Goal: Transaction & Acquisition: Purchase product/service

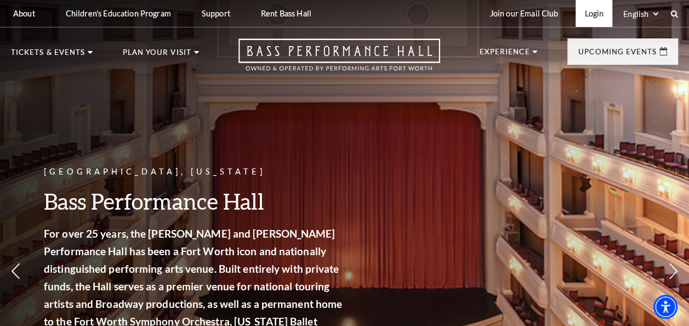
click at [598, 20] on link "Login" at bounding box center [594, 13] width 37 height 27
click at [588, 10] on link "Login" at bounding box center [594, 13] width 37 height 27
click at [598, 6] on link "Login" at bounding box center [594, 13] width 37 height 27
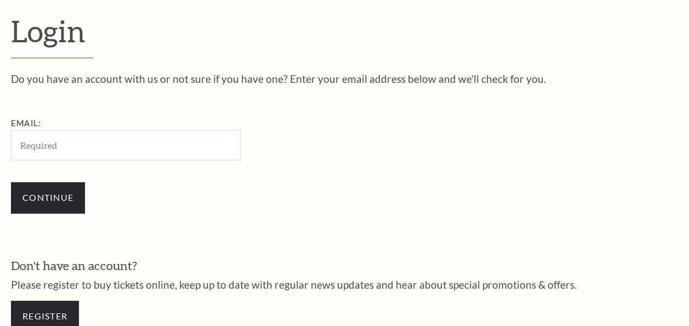
scroll to position [291, 0]
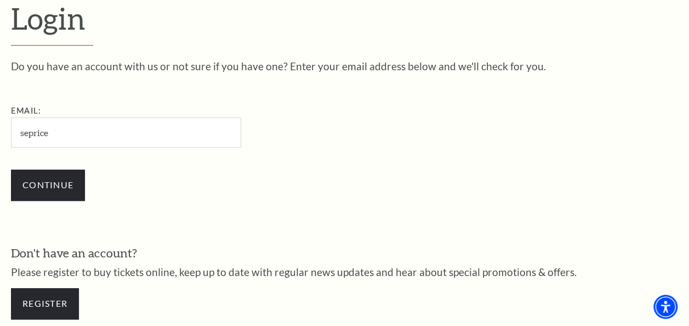
type input "seprice45@gmail.com"
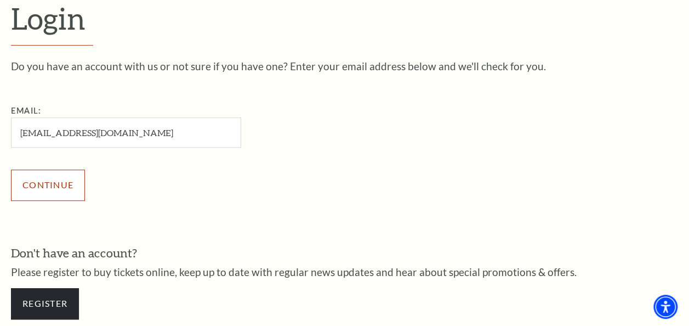
click at [64, 183] on input "Continue" at bounding box center [48, 184] width 74 height 31
click at [117, 200] on div "Continue" at bounding box center [181, 184] width 340 height 53
click at [56, 184] on input "Continue" at bounding box center [48, 184] width 74 height 31
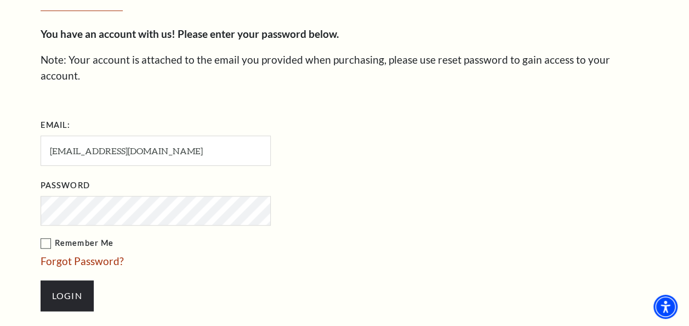
scroll to position [336, 0]
click at [73, 280] on input "Login" at bounding box center [67, 295] width 53 height 31
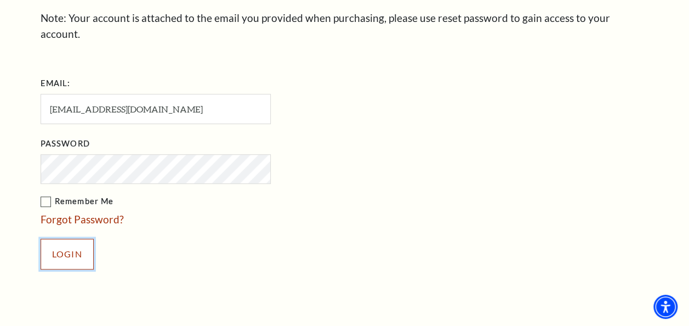
scroll to position [377, 0]
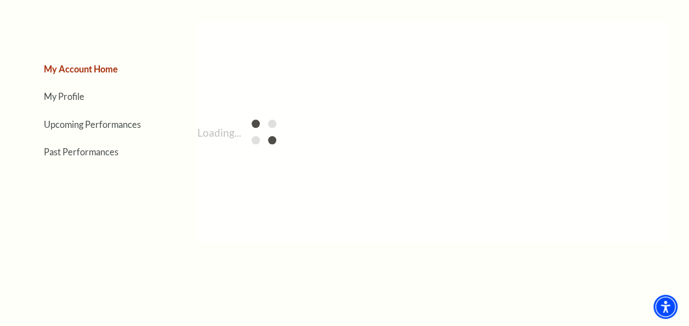
scroll to position [91, 0]
click at [330, 185] on div "Loading..." at bounding box center [433, 132] width 473 height 219
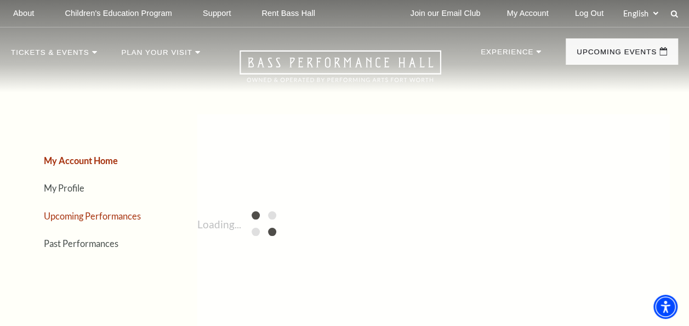
click at [91, 216] on link "Upcoming Performances" at bounding box center [92, 216] width 97 height 10
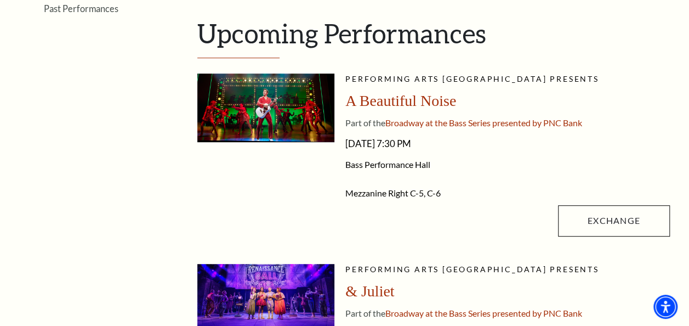
scroll to position [206, 0]
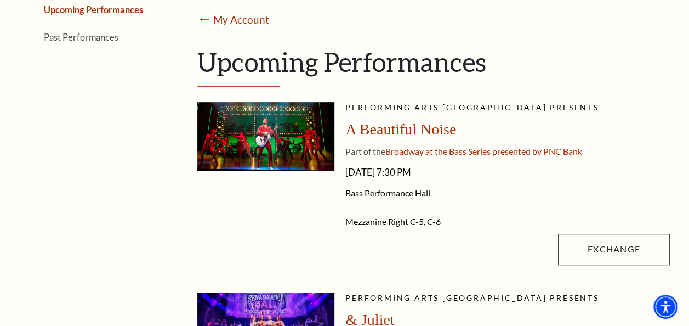
click at [455, 220] on li "Mezzanine Right C-5, C-6" at bounding box center [508, 221] width 325 height 11
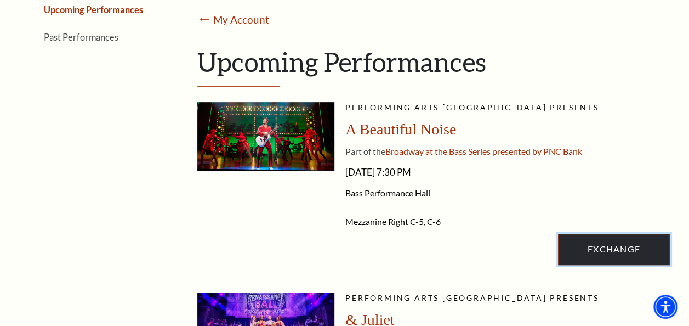
click at [592, 246] on link "Exchange" at bounding box center [614, 249] width 112 height 31
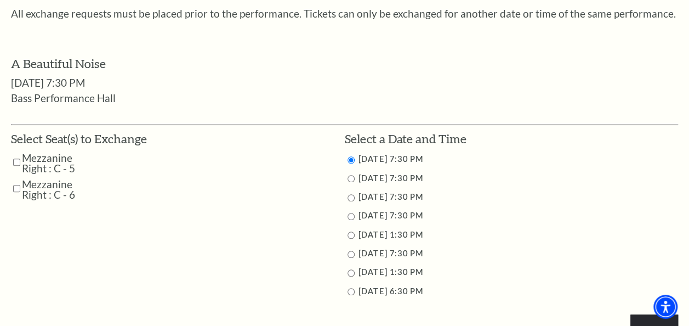
scroll to position [452, 0]
click at [19, 159] on input "Mezzanine Right : C - 5" at bounding box center [16, 162] width 7 height 19
checkbox input "true"
click at [17, 185] on input "Mezzanine Right : C - 6" at bounding box center [16, 188] width 7 height 19
checkbox input "true"
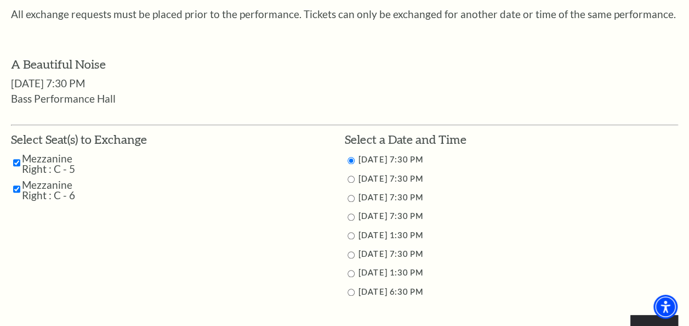
click at [350, 199] on input "10/30/2025 7:30 PM" at bounding box center [351, 198] width 7 height 7
radio input "true"
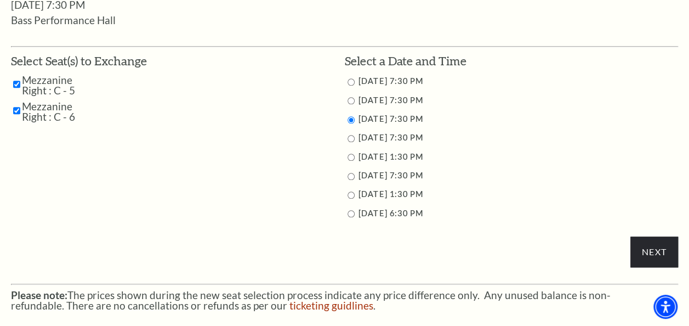
scroll to position [529, 0]
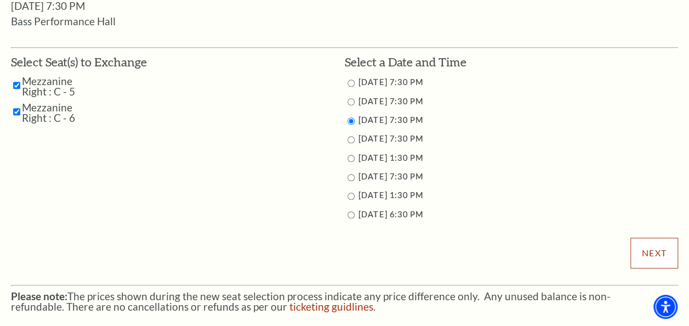
click at [647, 250] on input "Next" at bounding box center [655, 252] width 48 height 31
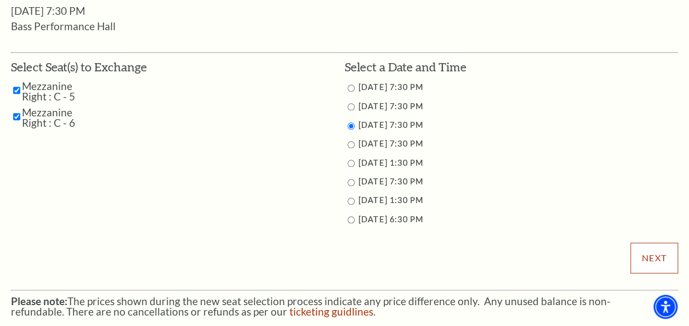
scroll to position [522, 0]
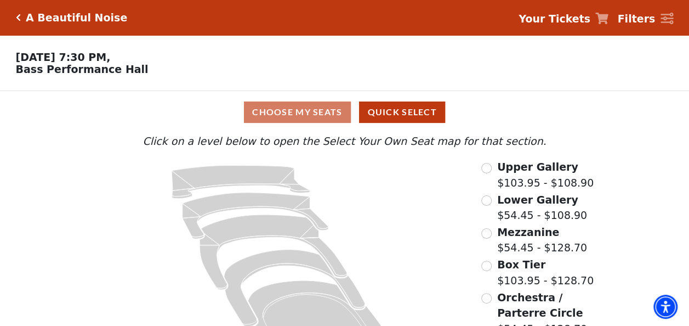
scroll to position [48, 0]
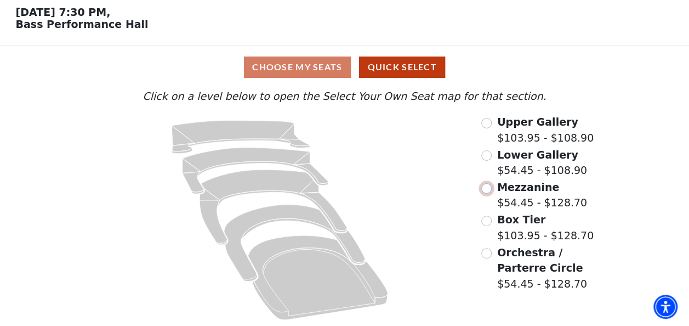
click at [486, 189] on input "Mezzanine$54.45 - $128.70\a" at bounding box center [487, 188] width 10 height 10
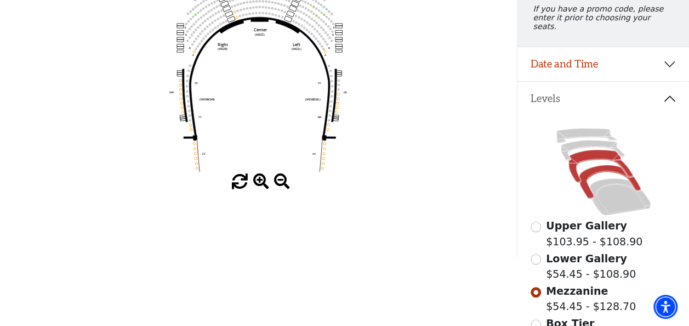
scroll to position [160, 0]
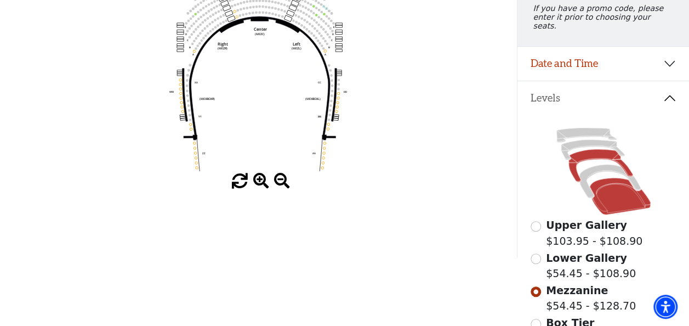
click at [619, 194] on icon at bounding box center [620, 196] width 61 height 37
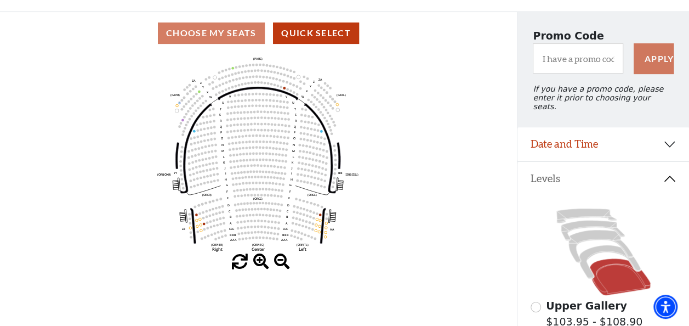
scroll to position [85, 0]
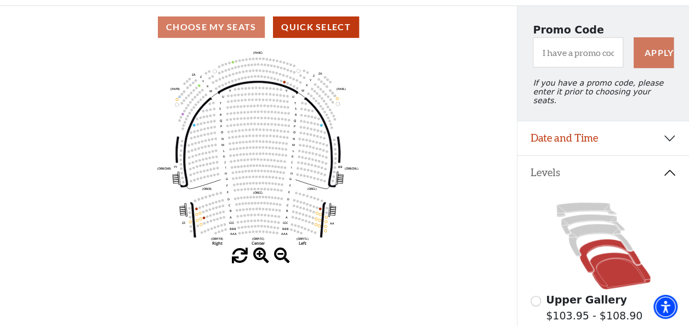
click at [588, 246] on icon at bounding box center [609, 255] width 61 height 33
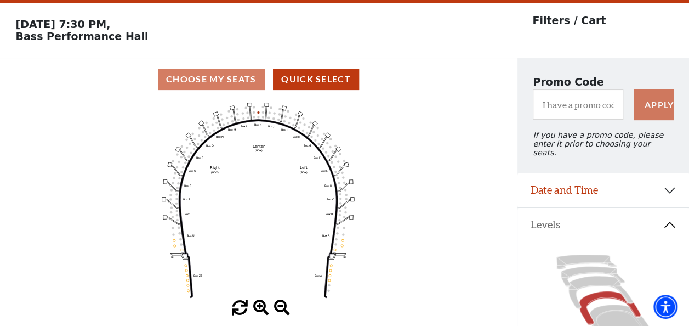
scroll to position [50, 0]
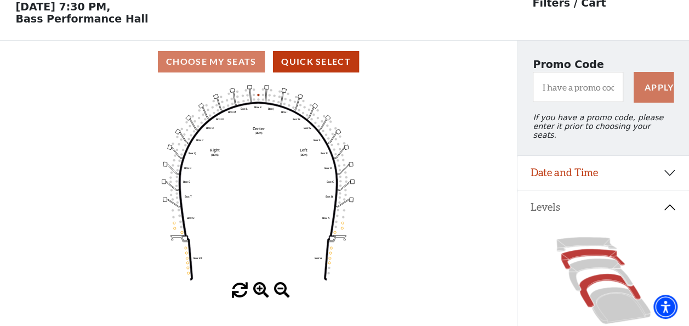
click at [581, 249] on icon at bounding box center [593, 259] width 64 height 20
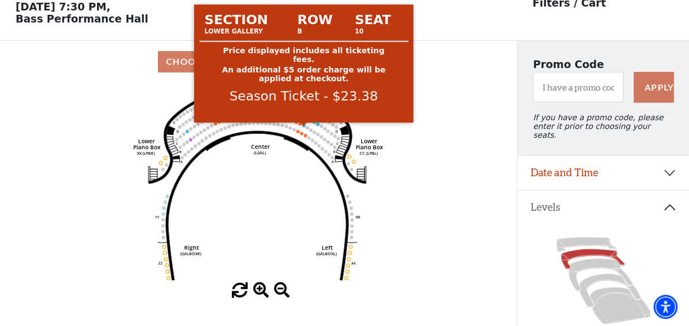
click at [303, 127] on circle at bounding box center [303, 125] width 3 height 3
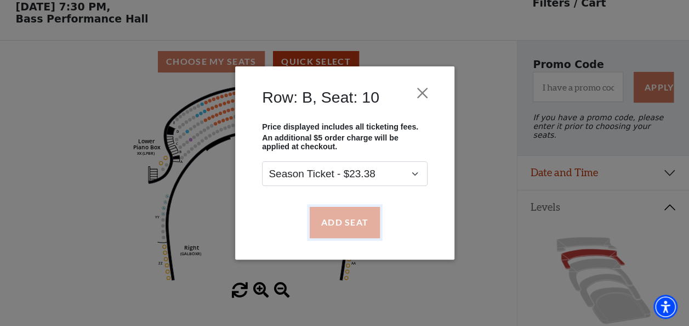
click at [358, 215] on button "Add Seat" at bounding box center [344, 222] width 70 height 31
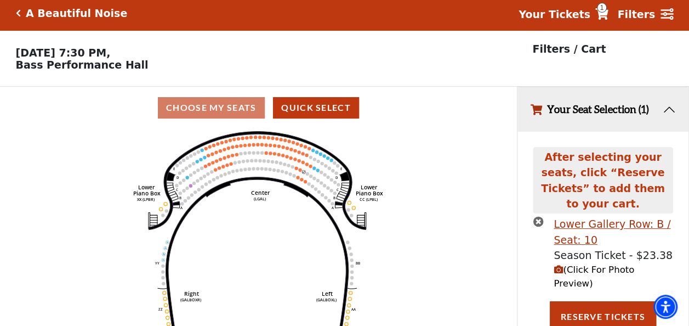
scroll to position [0, 0]
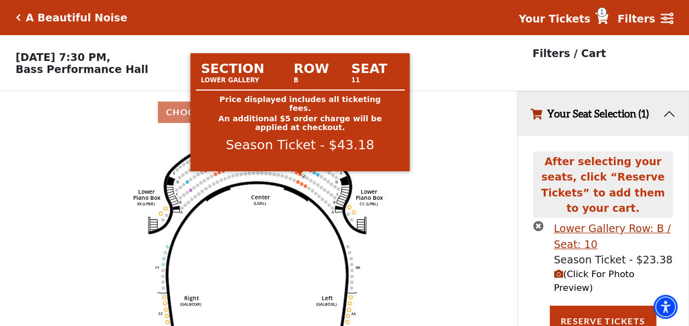
click at [299, 175] on circle at bounding box center [300, 173] width 3 height 3
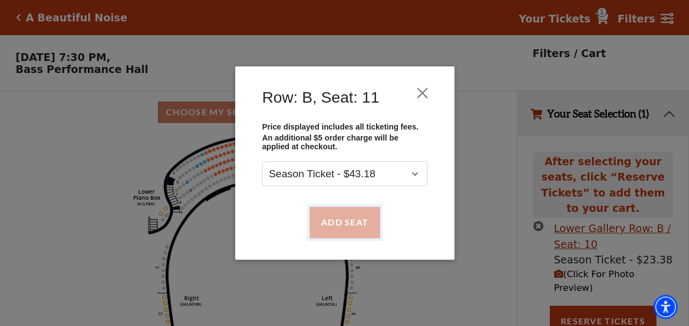
click at [353, 224] on button "Add Seat" at bounding box center [344, 222] width 70 height 31
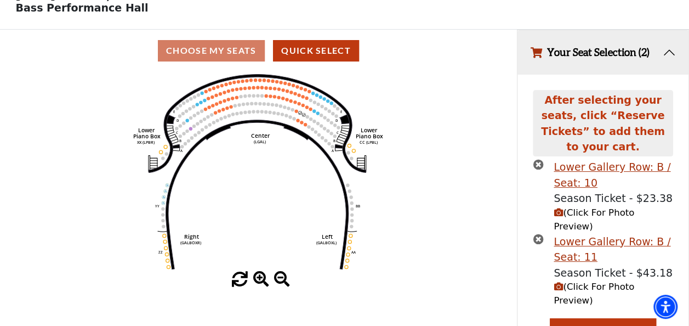
scroll to position [71, 0]
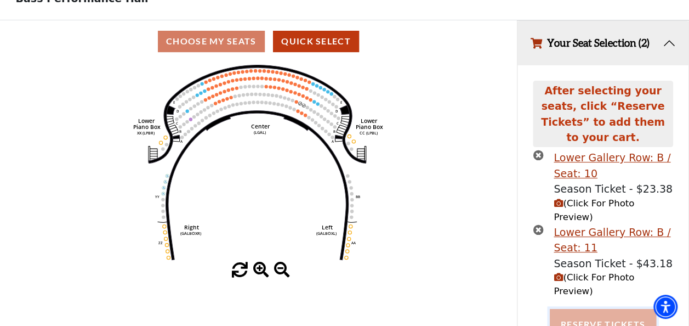
click at [589, 309] on button "Reserve Tickets" at bounding box center [603, 324] width 106 height 31
click at [305, 107] on use "Seat Selected" at bounding box center [304, 105] width 4 height 4
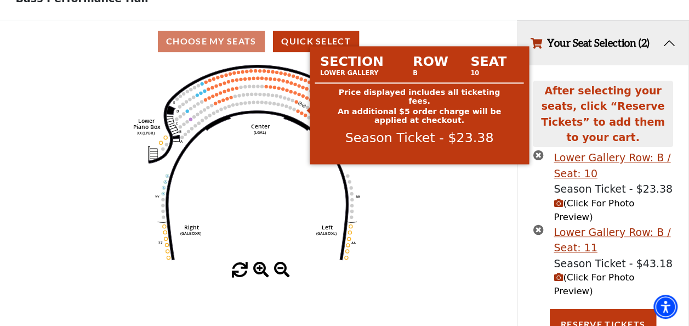
click at [304, 107] on circle at bounding box center [303, 105] width 3 height 3
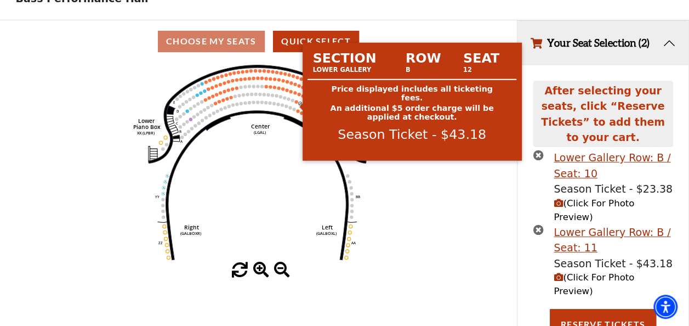
click at [296, 103] on circle at bounding box center [296, 101] width 3 height 3
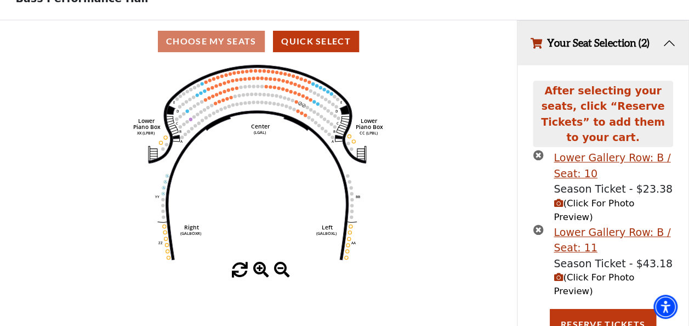
click at [539, 150] on icon "times-circle" at bounding box center [538, 155] width 10 height 10
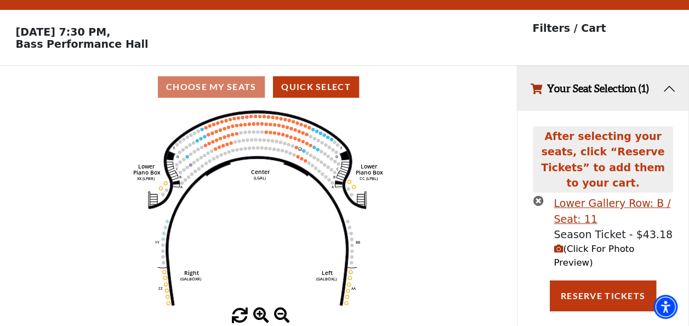
click at [539, 195] on icon "times-circle" at bounding box center [538, 200] width 10 height 10
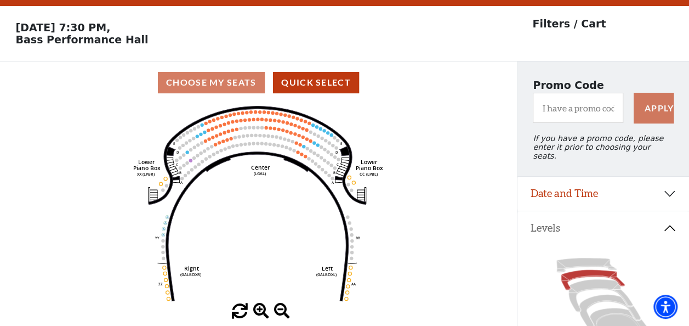
scroll to position [0, 0]
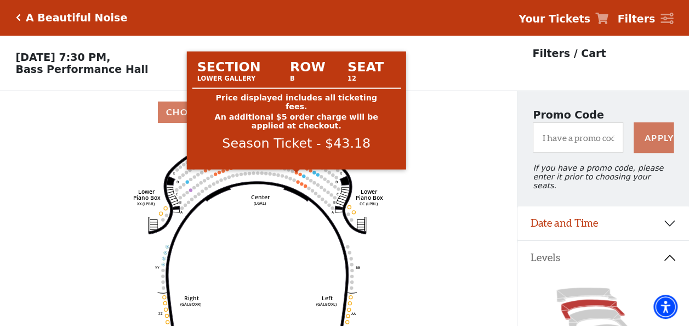
click at [296, 174] on circle at bounding box center [296, 172] width 3 height 3
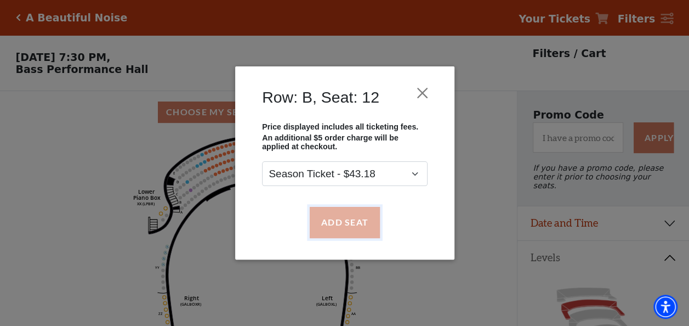
click at [333, 223] on button "Add Seat" at bounding box center [344, 222] width 70 height 31
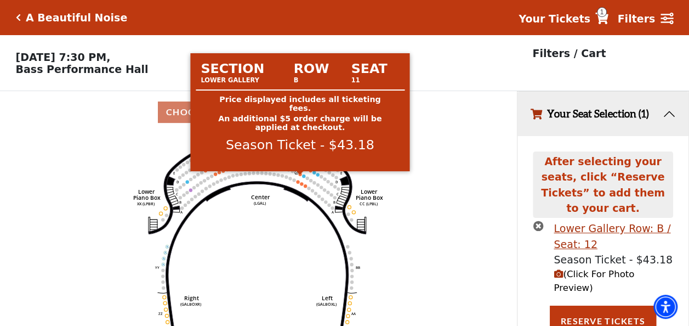
click at [301, 175] on circle at bounding box center [300, 173] width 3 height 3
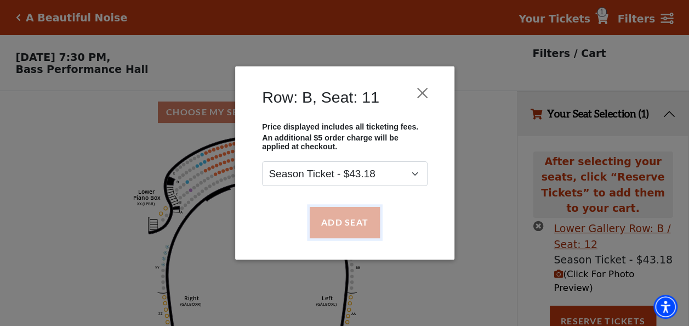
click at [340, 220] on button "Add Seat" at bounding box center [344, 222] width 70 height 31
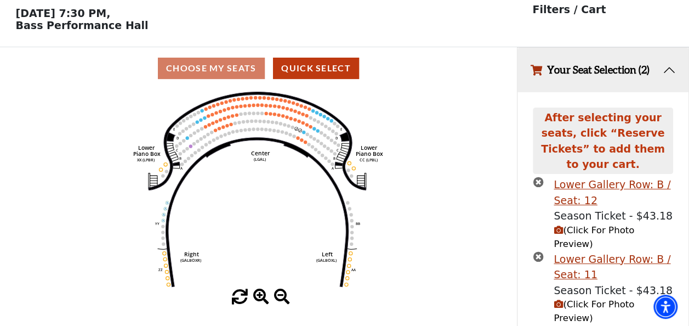
scroll to position [71, 0]
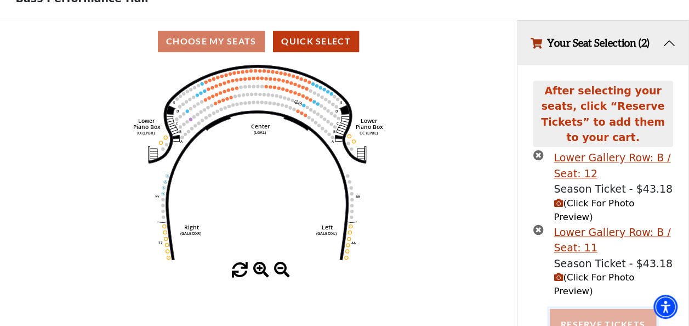
click at [599, 309] on button "Reserve Tickets" at bounding box center [603, 324] width 106 height 31
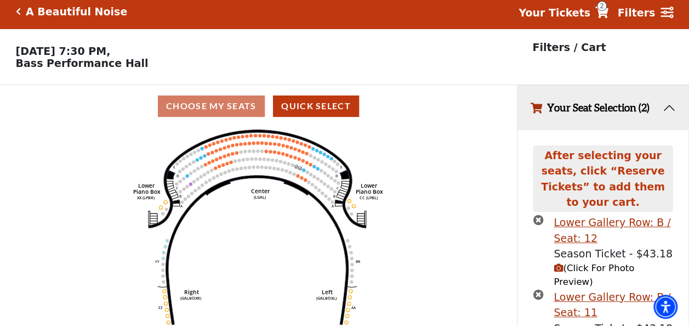
scroll to position [5, 0]
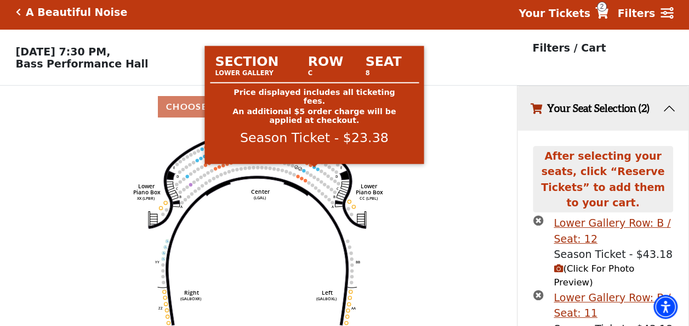
click at [315, 168] on circle at bounding box center [314, 166] width 3 height 3
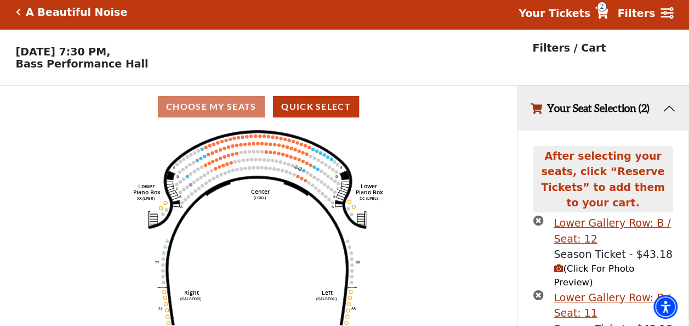
scroll to position [71, 0]
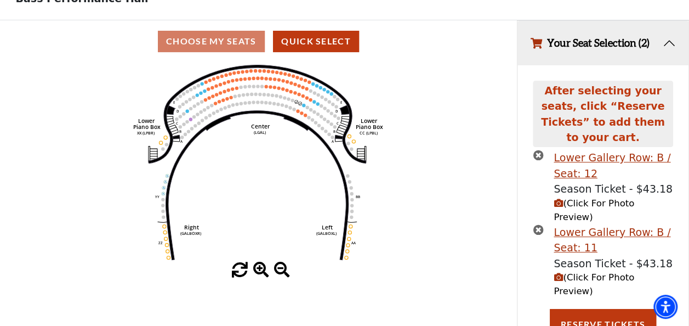
click at [539, 224] on icon "times-circle" at bounding box center [538, 229] width 10 height 10
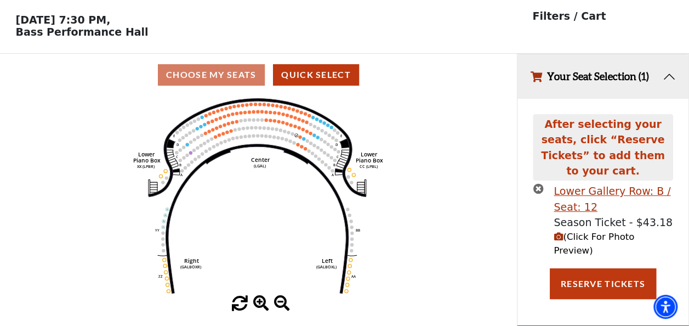
scroll to position [25, 0]
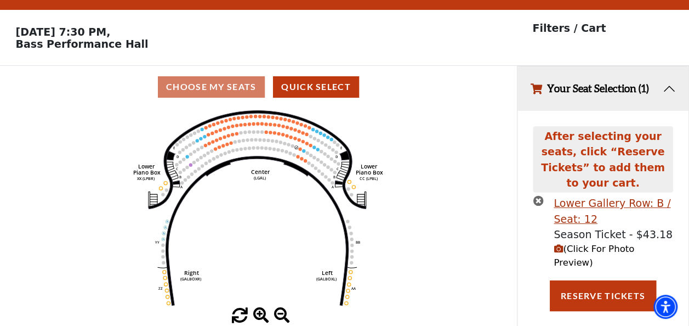
click at [536, 195] on icon "times-circle" at bounding box center [538, 200] width 10 height 10
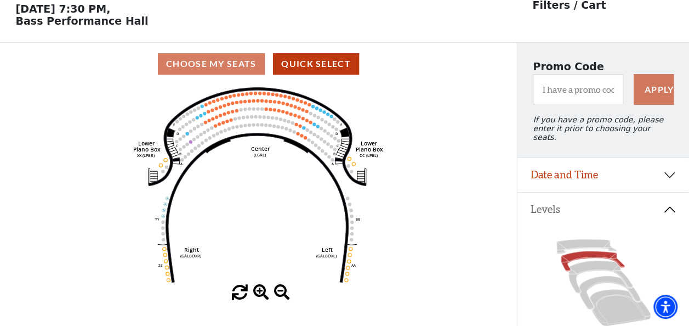
scroll to position [49, 0]
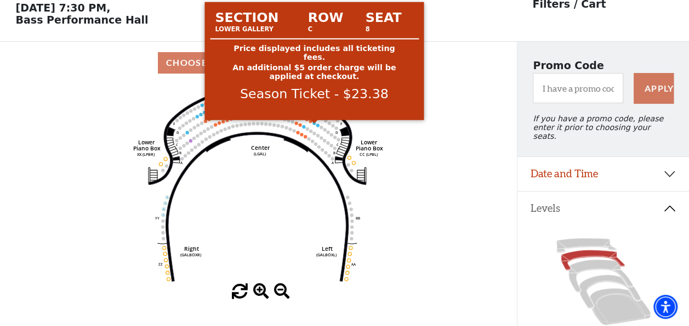
click at [314, 124] on circle at bounding box center [314, 122] width 3 height 3
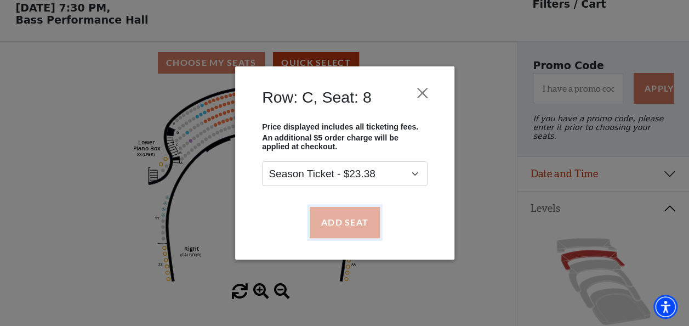
click at [335, 216] on button "Add Seat" at bounding box center [344, 222] width 70 height 31
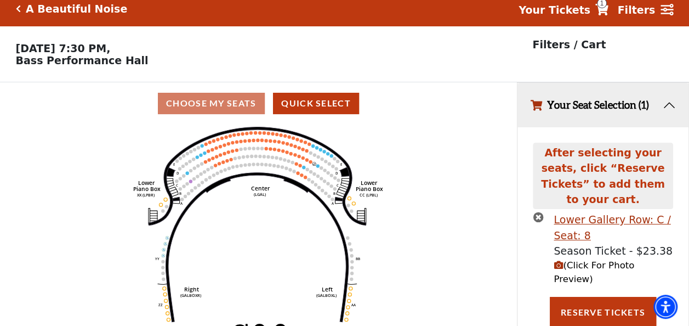
scroll to position [0, 0]
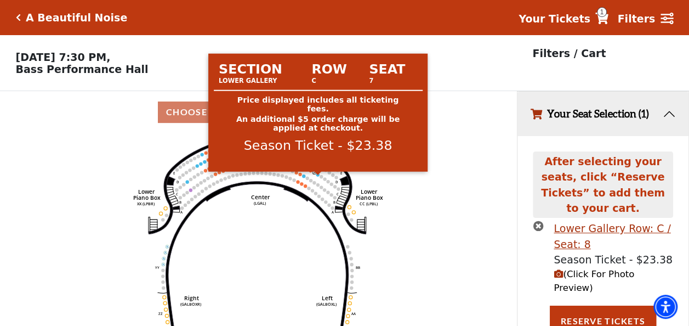
click at [317, 176] on circle at bounding box center [317, 174] width 3 height 3
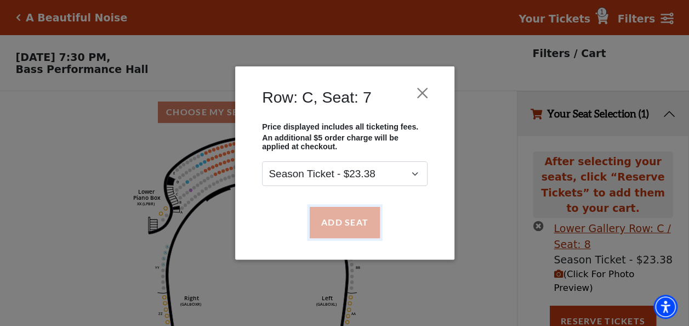
click at [330, 220] on button "Add Seat" at bounding box center [344, 222] width 70 height 31
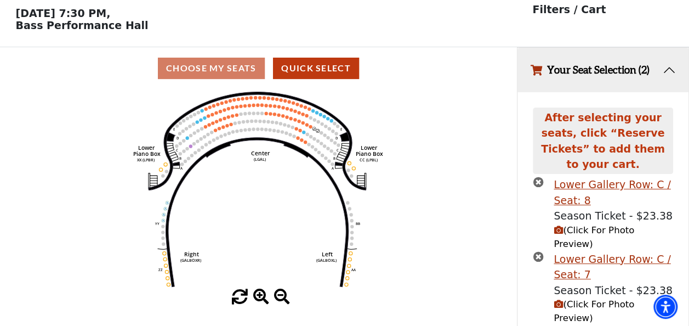
scroll to position [71, 0]
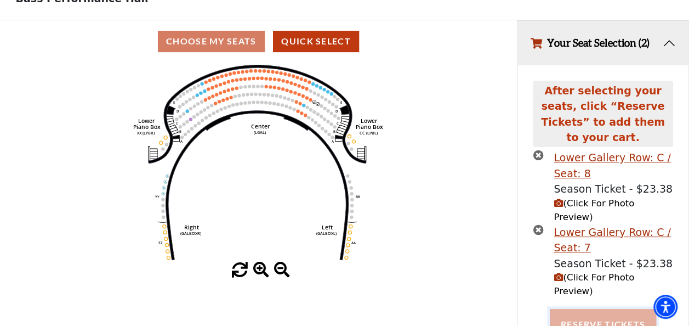
click at [585, 309] on button "Reserve Tickets" at bounding box center [603, 324] width 106 height 31
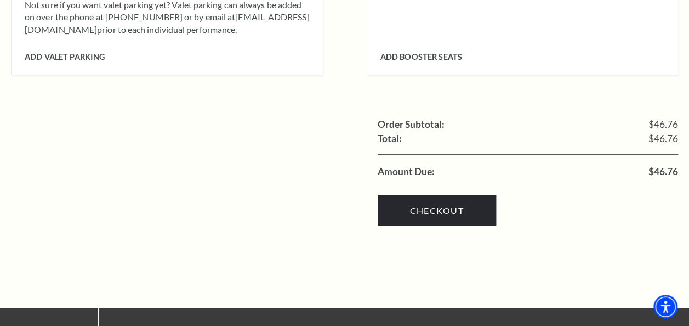
scroll to position [1215, 0]
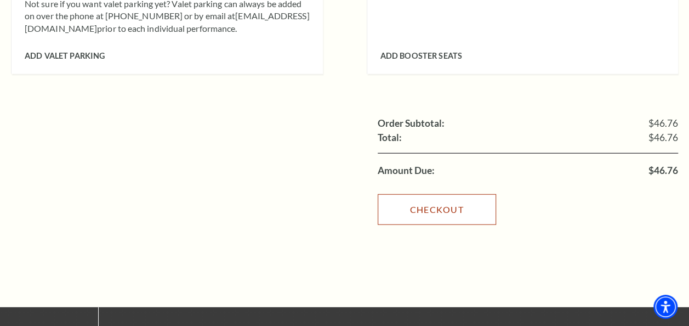
click at [428, 194] on link "Checkout" at bounding box center [437, 209] width 118 height 31
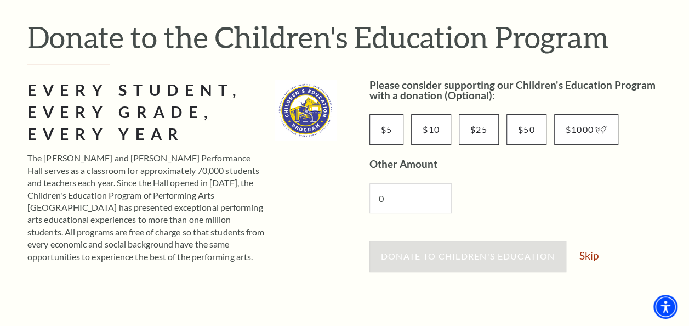
scroll to position [118, 0]
click at [589, 253] on link "Skip" at bounding box center [589, 256] width 19 height 10
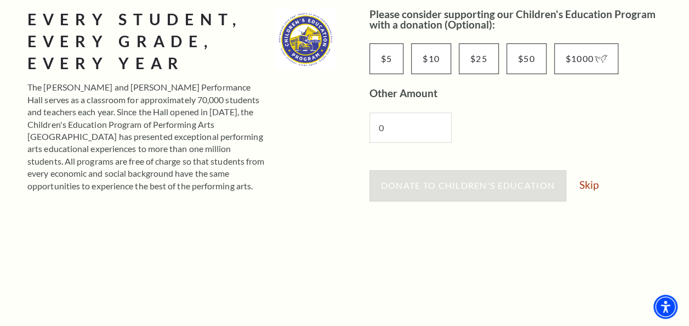
scroll to position [160, 0]
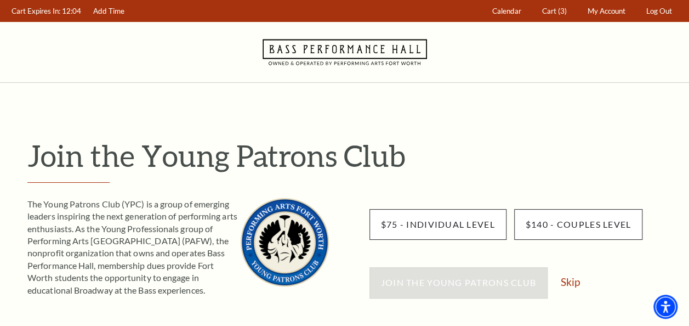
scroll to position [95, 0]
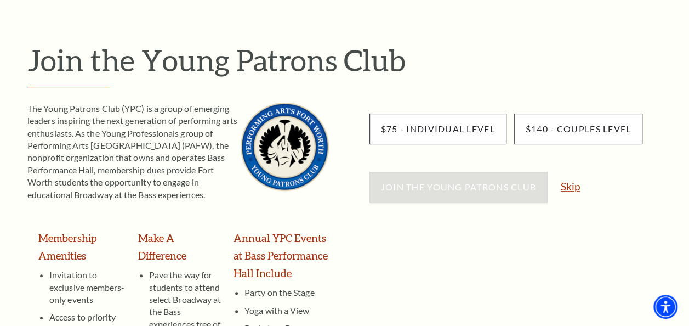
click at [571, 190] on link "Skip" at bounding box center [570, 186] width 19 height 10
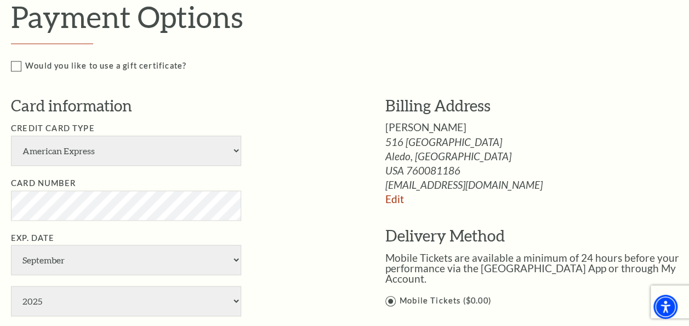
scroll to position [727, 0]
click at [239, 149] on select "American Express Visa Master Card Discover" at bounding box center [126, 151] width 230 height 30
select select "24"
click at [11, 136] on select "American Express Visa Master Card Discover" at bounding box center [126, 151] width 230 height 30
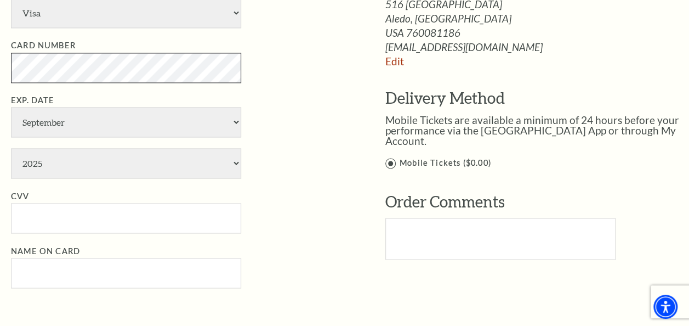
scroll to position [865, 0]
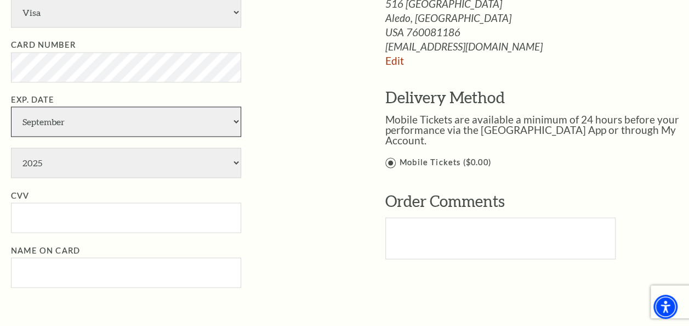
click at [137, 114] on select "January February March April May June July August September October November De…" at bounding box center [126, 121] width 230 height 30
select select "11"
click at [11, 106] on select "January February March April May June July August September October November De…" at bounding box center [126, 121] width 230 height 30
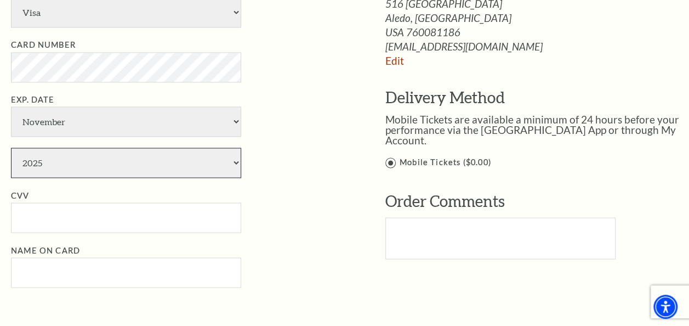
click at [89, 159] on select "2025 2026 2027 2028 2029 2030 2031 2032 2033 2034" at bounding box center [126, 163] width 230 height 30
select select "2026"
click at [11, 148] on select "2025 2026 2027 2028 2029 2030 2031 2032 2033 2034" at bounding box center [126, 163] width 230 height 30
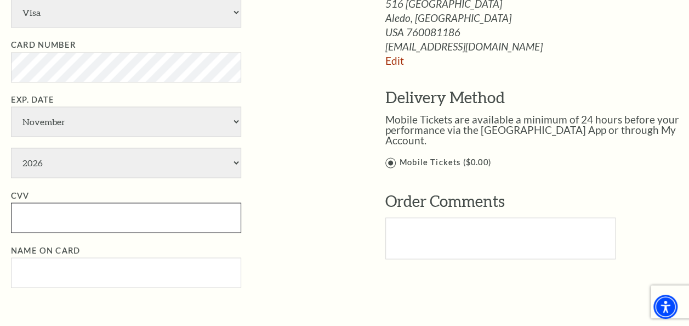
click at [81, 214] on input "CVV" at bounding box center [126, 217] width 230 height 30
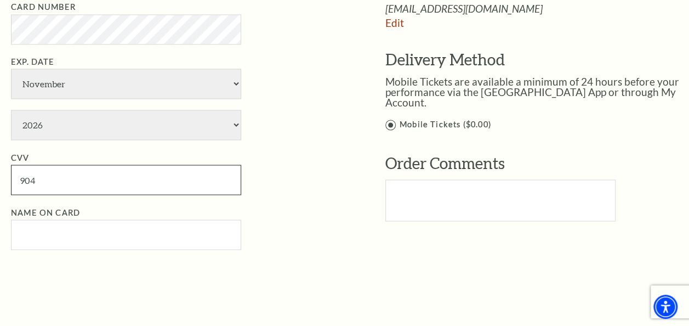
scroll to position [904, 0]
type input "904"
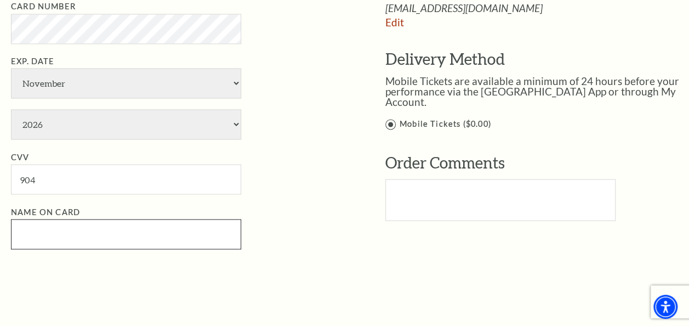
click at [75, 236] on input "Name on Card" at bounding box center [126, 234] width 230 height 30
type input "Sarah Price"
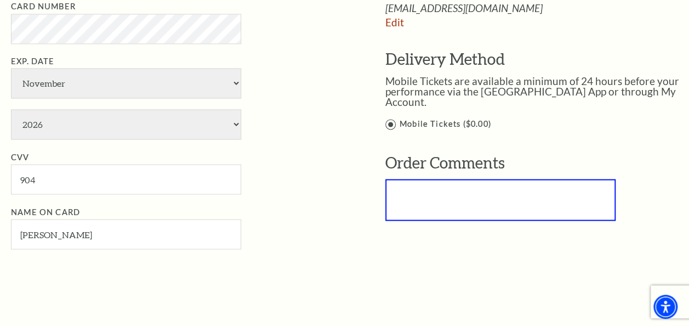
click at [339, 166] on li "CVV 904" at bounding box center [182, 172] width 342 height 44
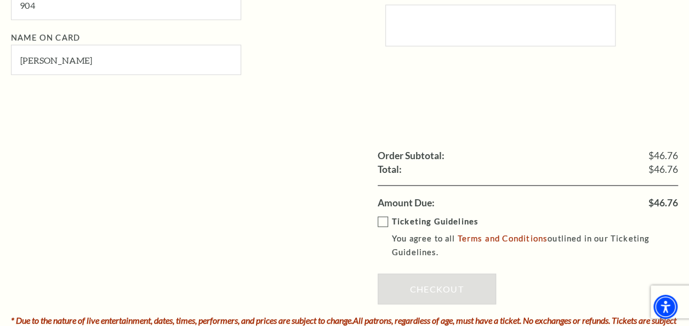
scroll to position [1114, 0]
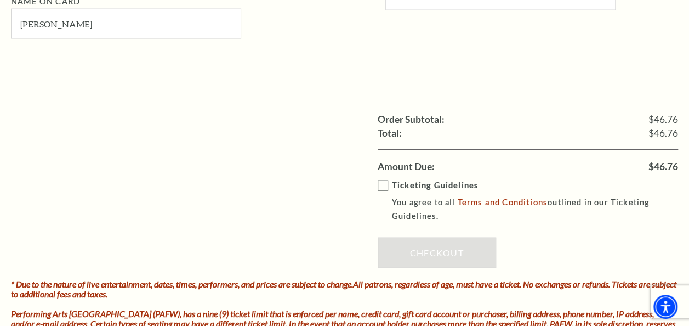
click at [382, 179] on label "Ticketing Guidelines You agree to all Terms and Conditions outlined in our Tick…" at bounding box center [536, 201] width 316 height 44
click at [0, 0] on input "Ticketing Guidelines You agree to all Terms and Conditions outlined in our Tick…" at bounding box center [0, 0] width 0 height 0
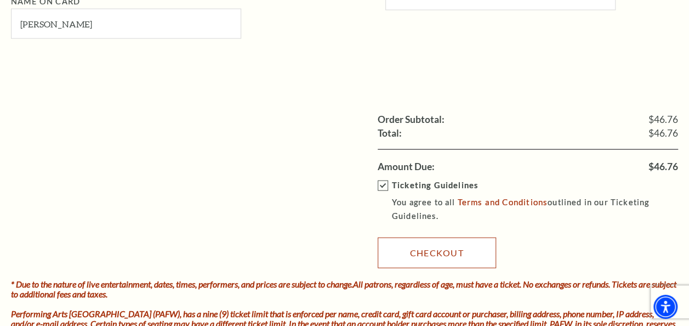
click at [404, 241] on link "Checkout" at bounding box center [437, 252] width 118 height 31
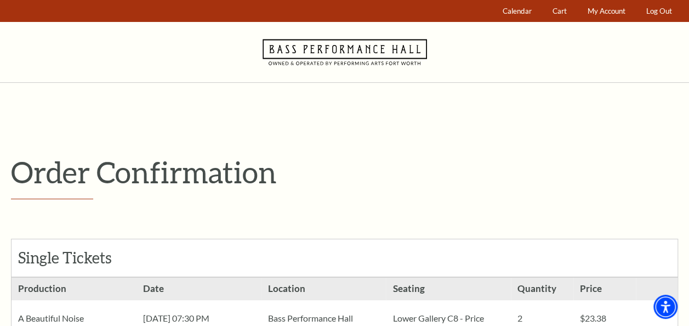
click at [394, 166] on p "Order Confirmation" at bounding box center [344, 172] width 667 height 36
click at [665, 14] on link "Log Out" at bounding box center [660, 11] width 36 height 21
click at [658, 13] on link "Log Out" at bounding box center [660, 11] width 36 height 21
